Goal: Transaction & Acquisition: Download file/media

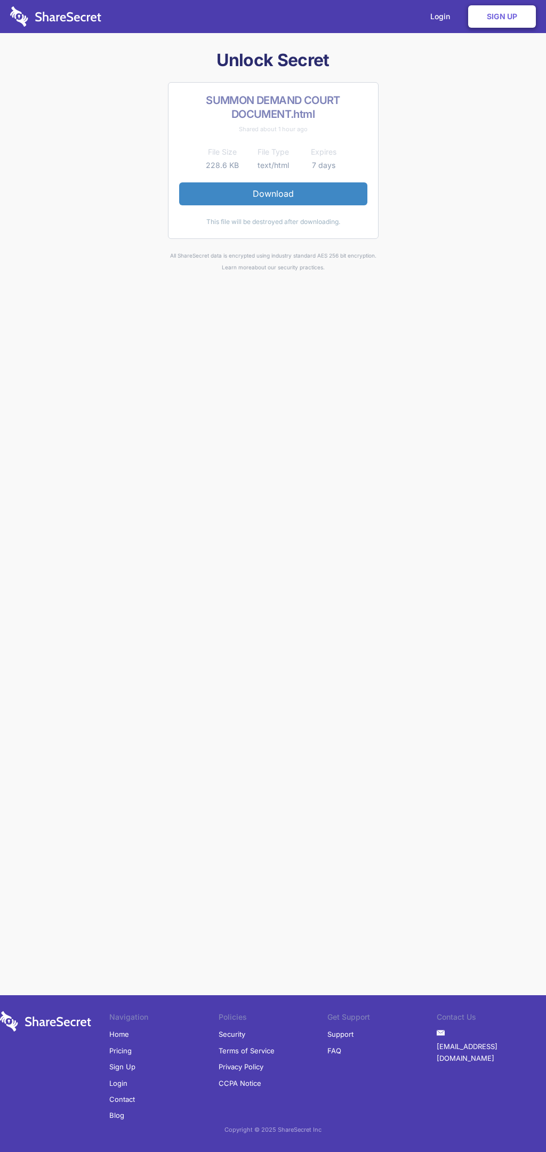
click at [273, 194] on link "Download" at bounding box center [273, 193] width 188 height 22
